Goal: Communication & Community: Answer question/provide support

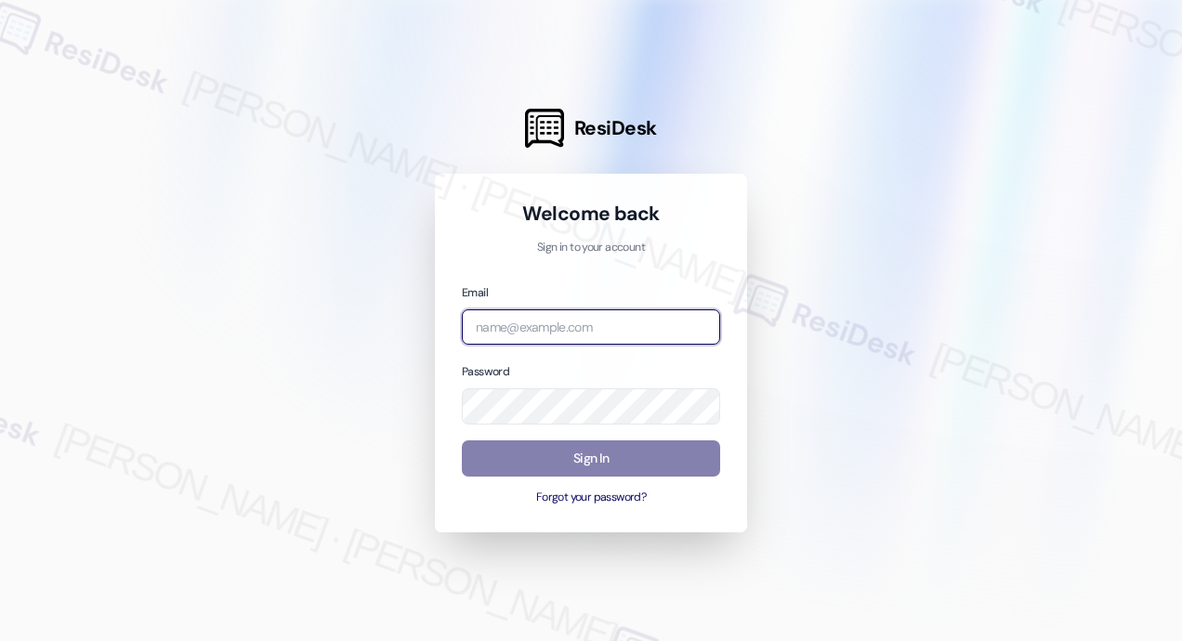
click at [585, 322] on input "email" at bounding box center [591, 327] width 258 height 36
click at [0, 640] on com-1password-button at bounding box center [0, 641] width 0 height 0
type input "automated-surveys-haven_residential-[PERSON_NAME].roles@haven_[DOMAIN_NAME]"
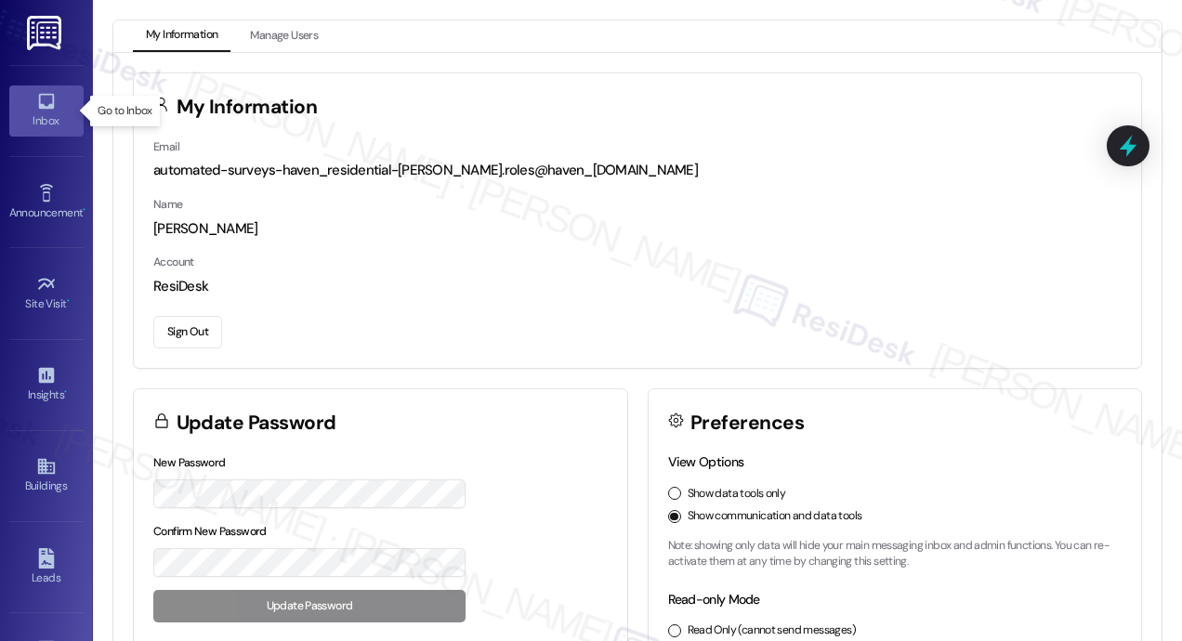
click at [60, 111] on link "Inbox" at bounding box center [46, 110] width 74 height 50
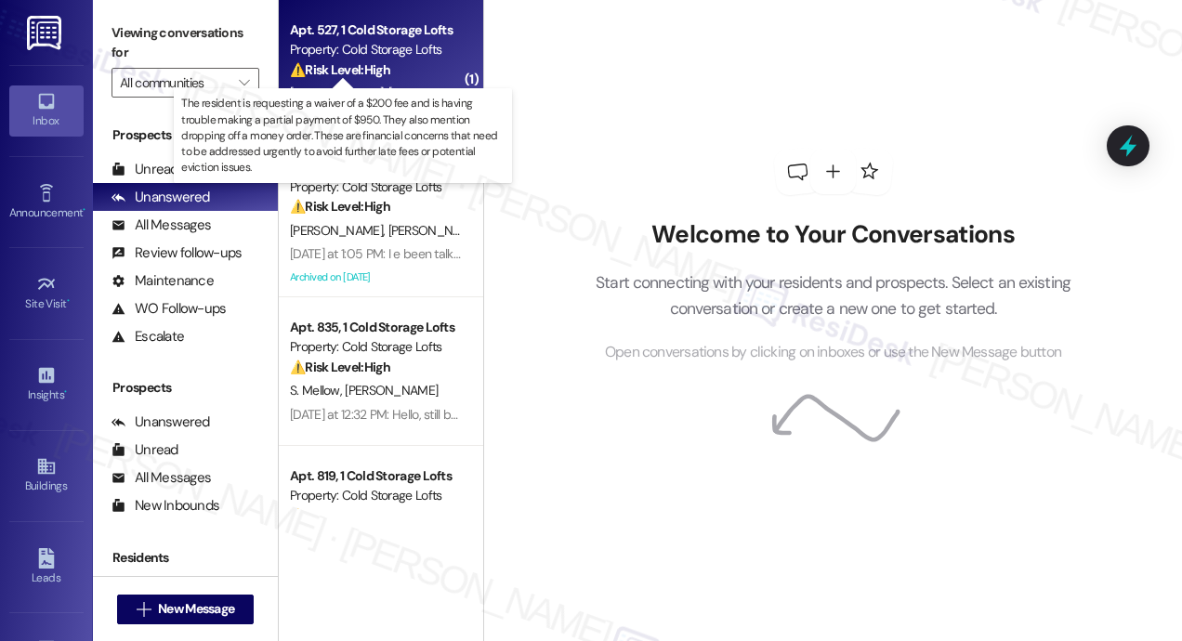
click at [372, 77] on strong "⚠️ Risk Level: High" at bounding box center [340, 69] width 100 height 17
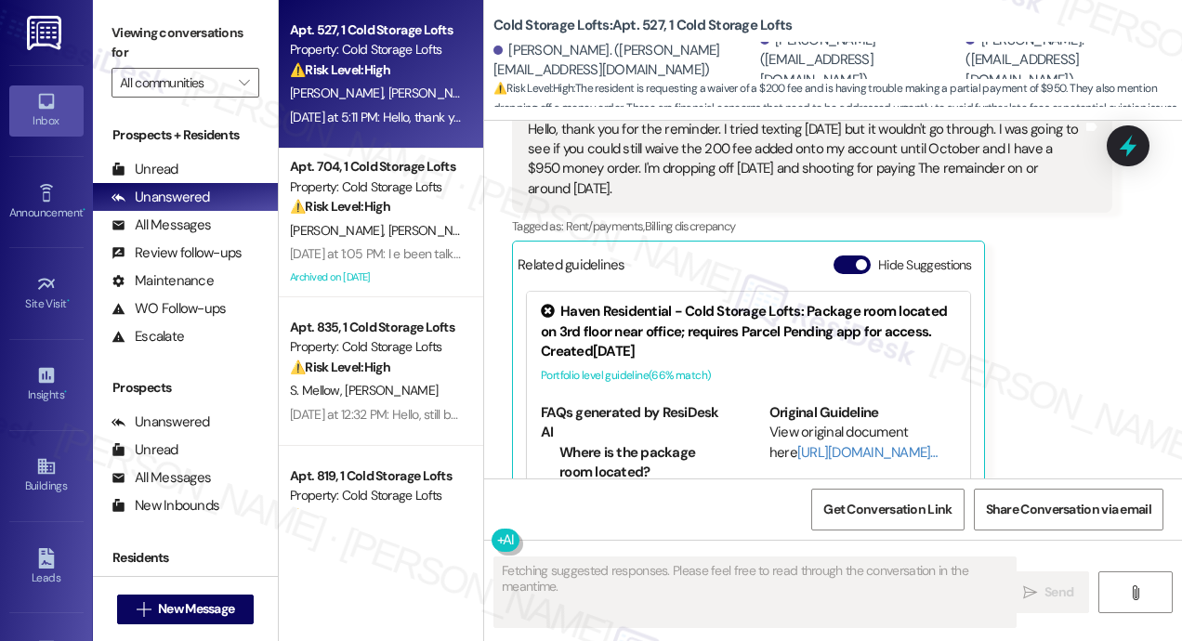
scroll to position [18695, 0]
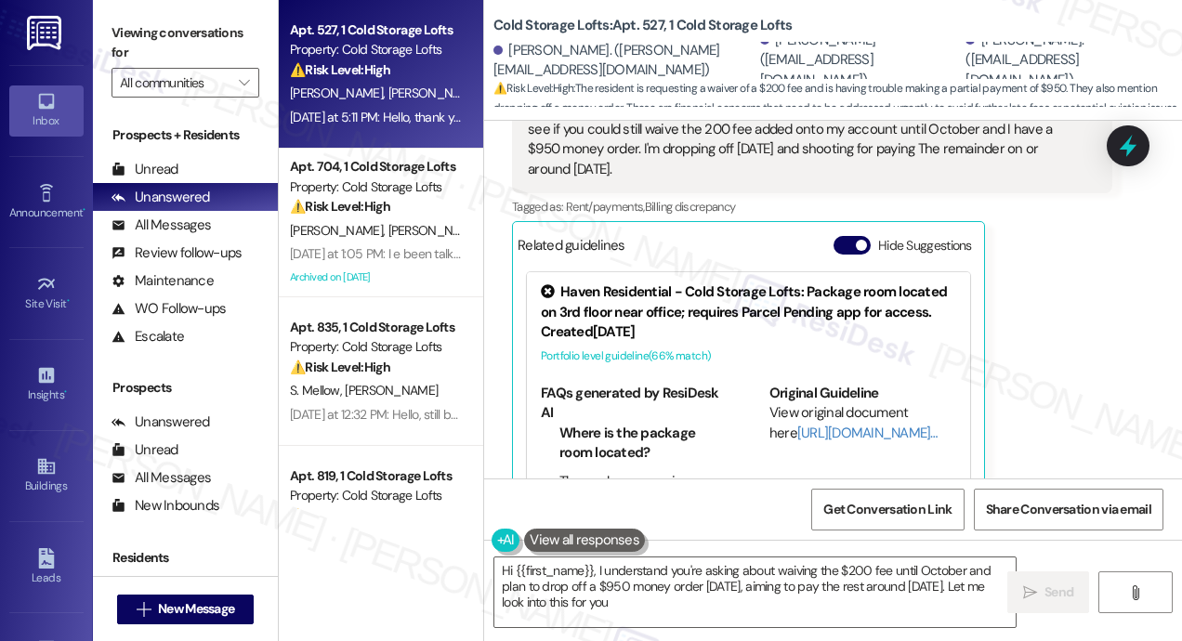
type textarea "Hi {{first_name}}, I understand you're asking about waiving the $200 fee until …"
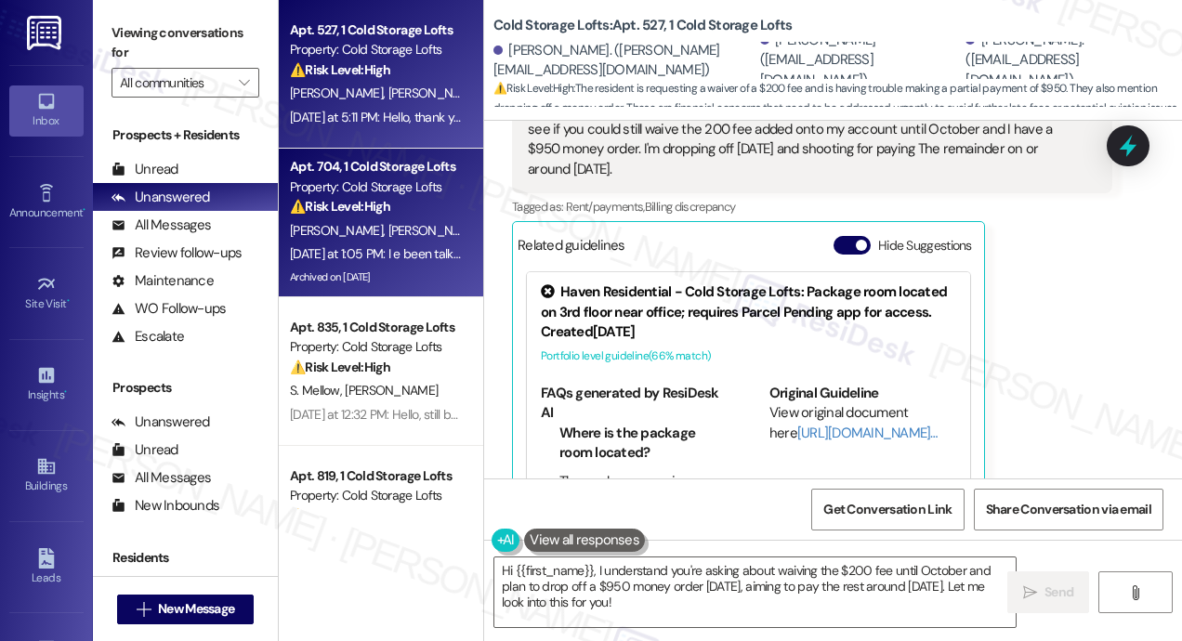
click at [427, 219] on div "[PERSON_NAME] [PERSON_NAME]" at bounding box center [376, 230] width 176 height 23
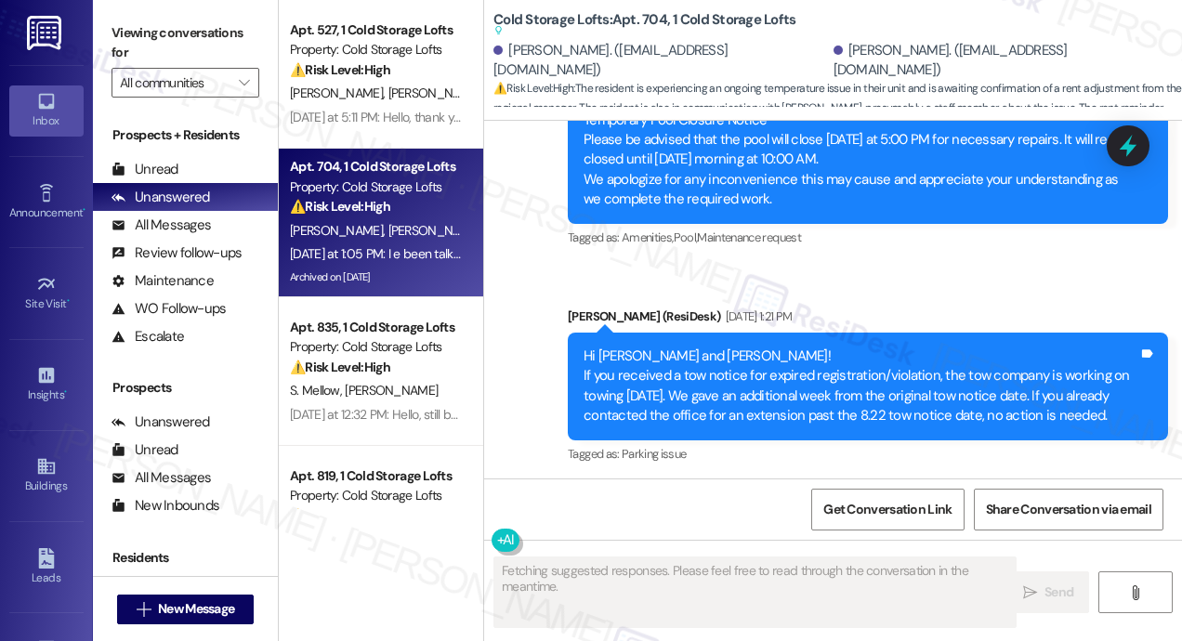
scroll to position [30788, 0]
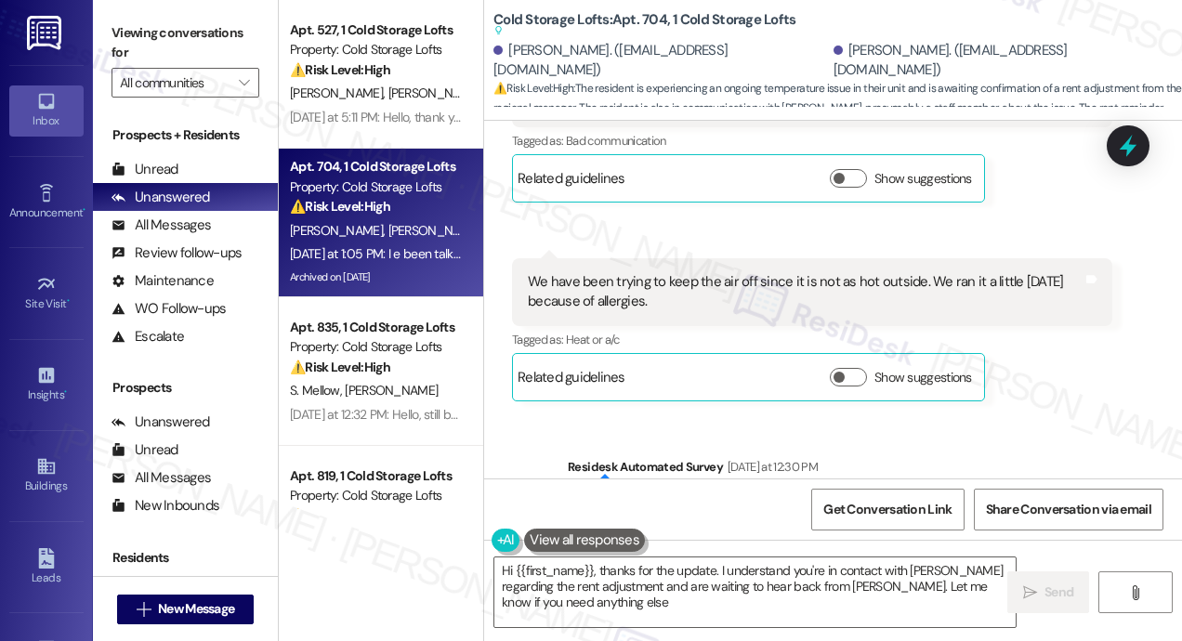
type textarea "Hi {{first_name}}, thanks for the update. I understand you're in contact with […"
